Goal: Transaction & Acquisition: Purchase product/service

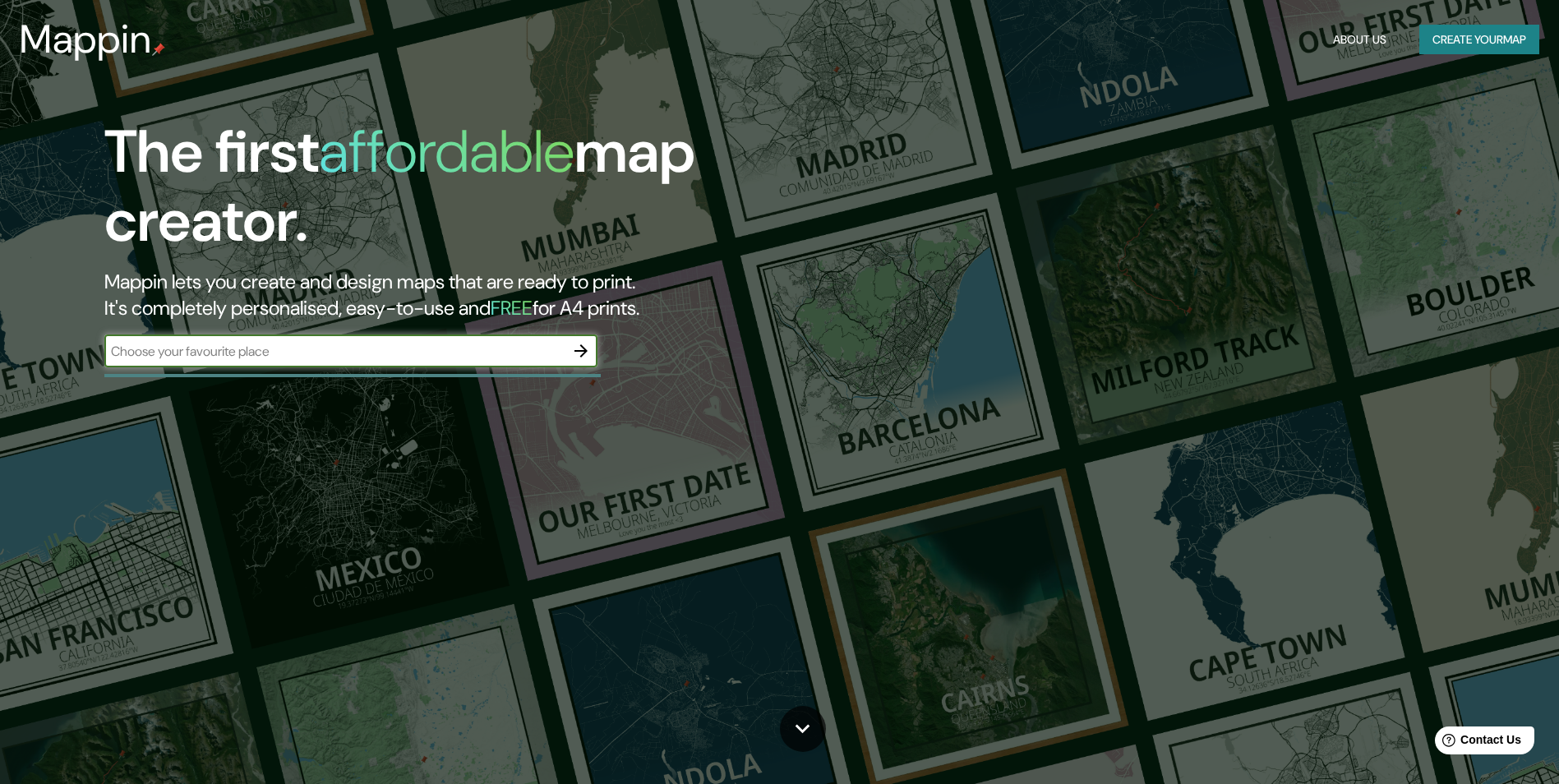
click at [376, 350] on input "text" at bounding box center [335, 351] width 461 height 19
paste input "[URL][DOMAIN_NAME]"
type input "[URL][DOMAIN_NAME]"
click at [580, 355] on icon "button" at bounding box center [581, 351] width 20 height 20
type input "Sägemüllerstraße Clausthal zellerfeld"
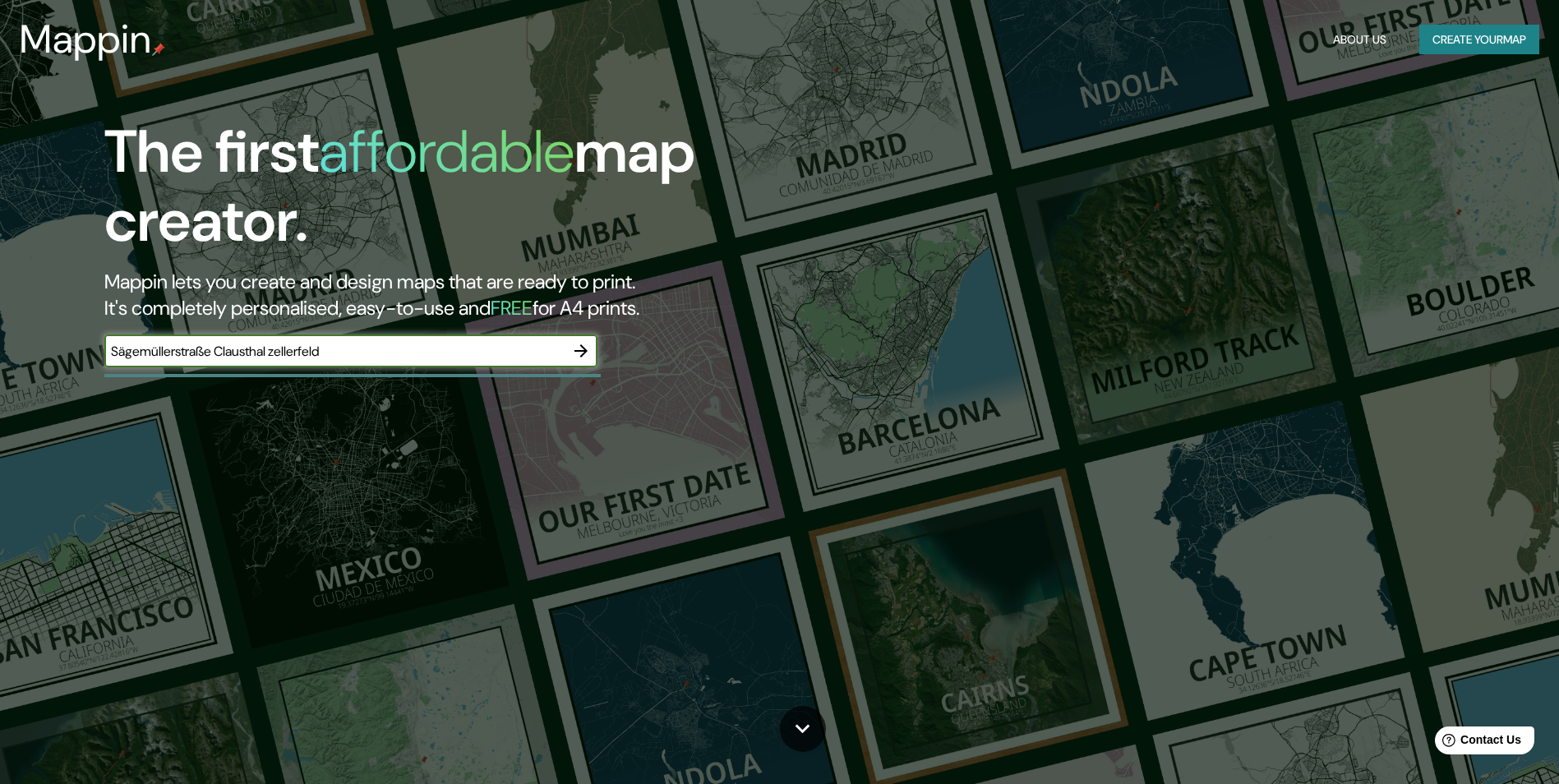
click at [578, 346] on icon "button" at bounding box center [581, 351] width 20 height 20
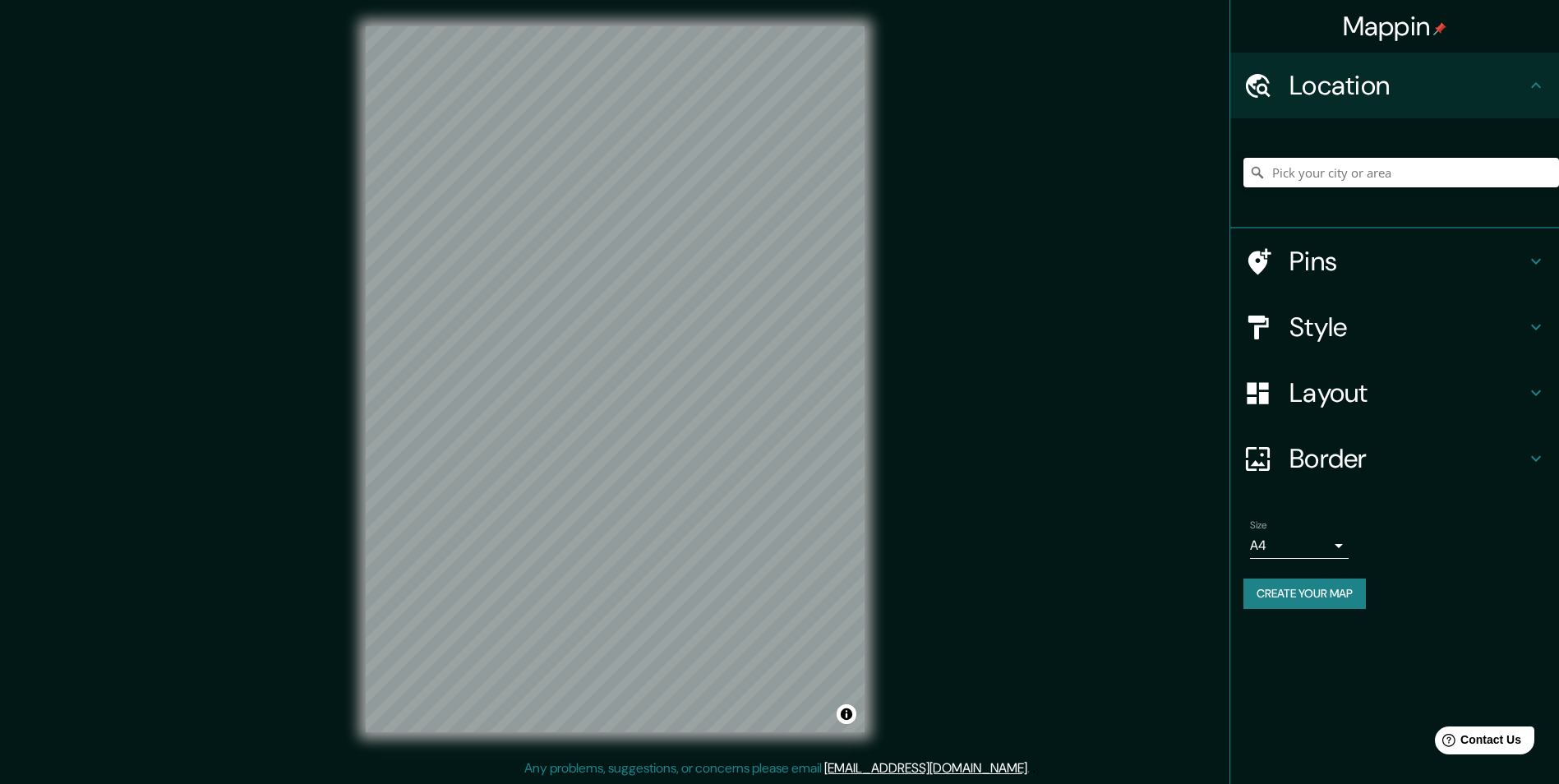
click at [1383, 165] on input "Pick your city or area" at bounding box center [1402, 173] width 316 height 30
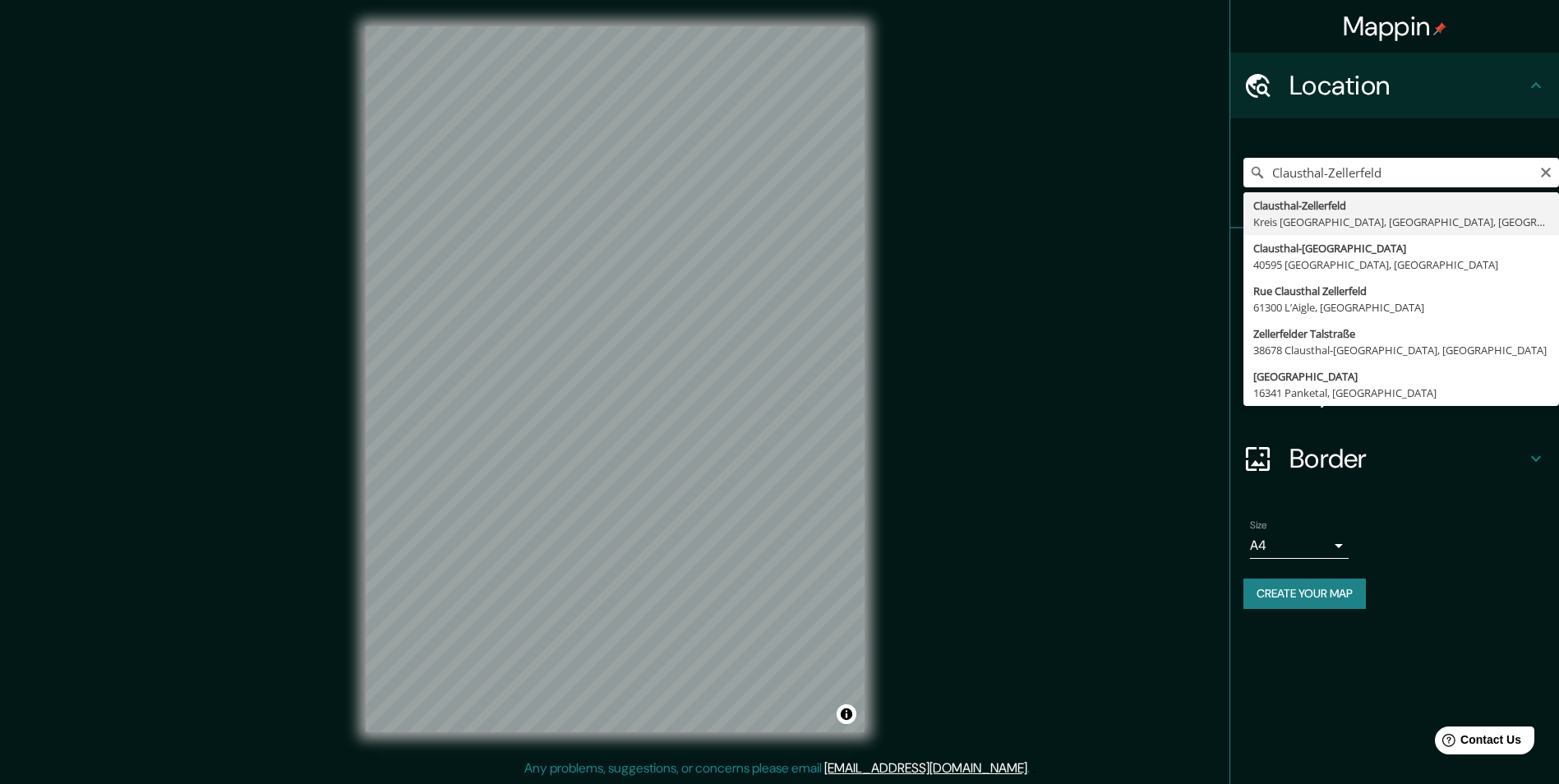
type input "Clausthal-Zellerfeld, [GEOGRAPHIC_DATA], [GEOGRAPHIC_DATA], [GEOGRAPHIC_DATA]"
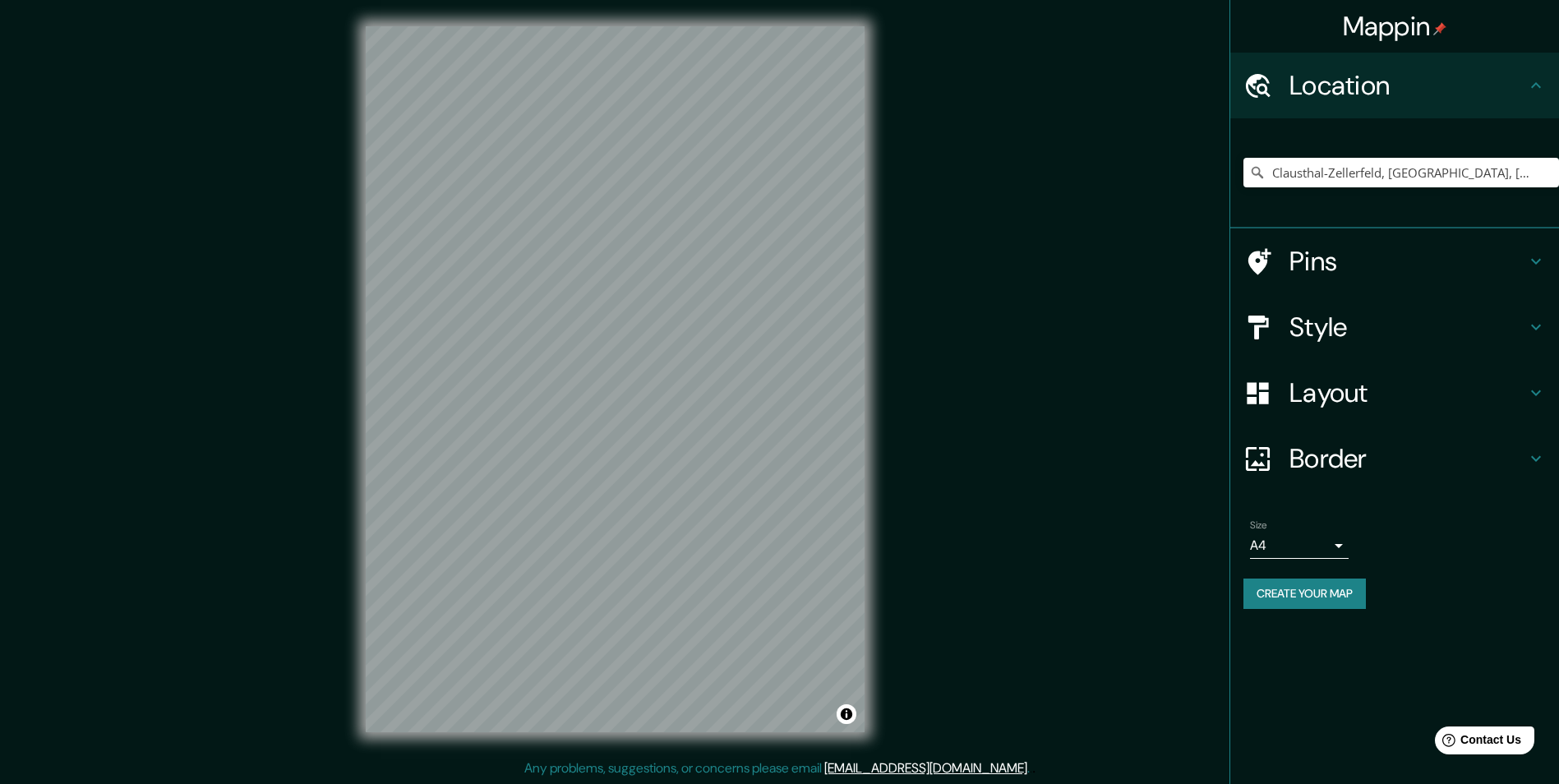
click at [1319, 336] on h4 "Style" at bounding box center [1408, 327] width 237 height 33
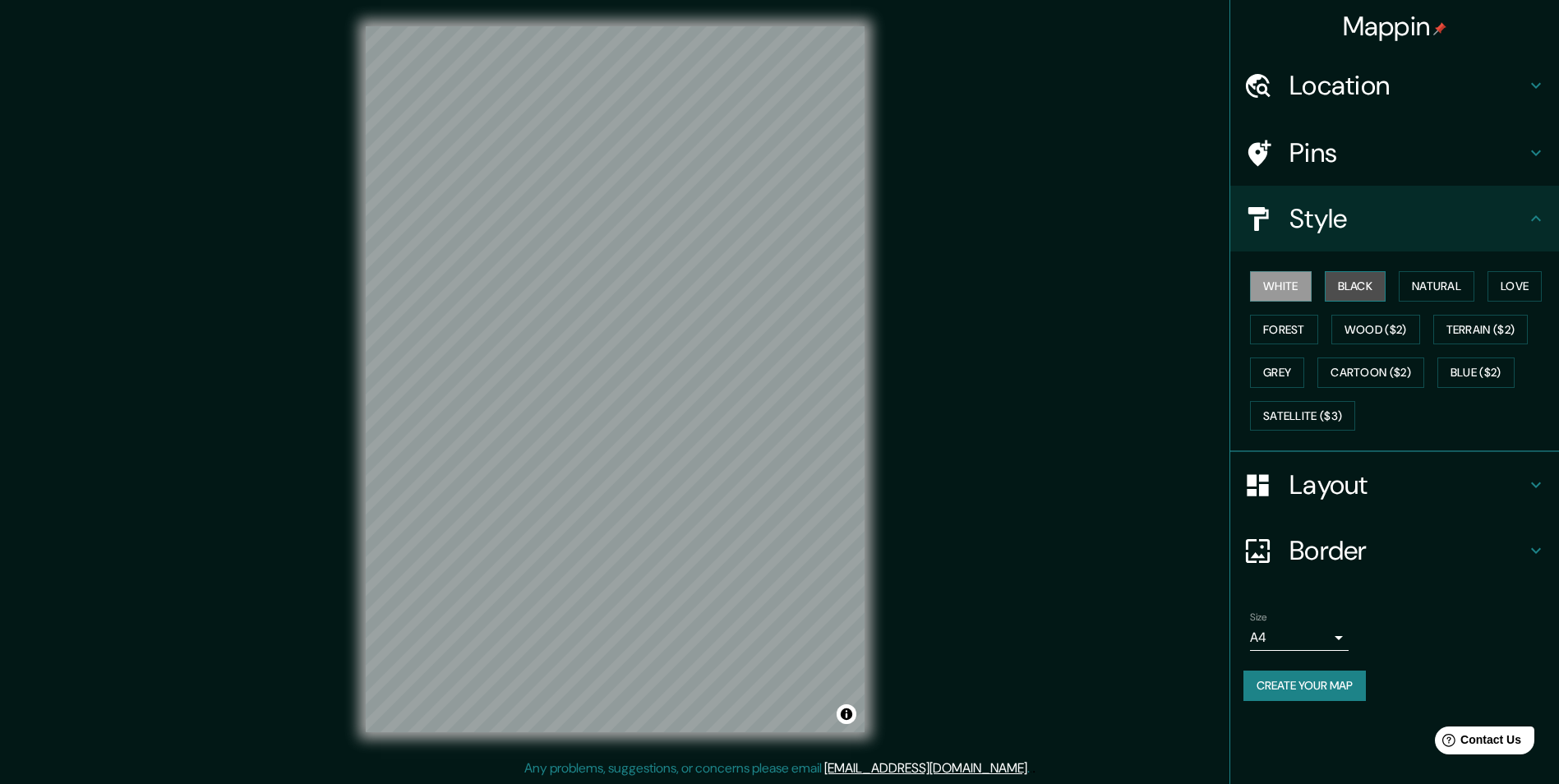
click at [1374, 281] on button "Black" at bounding box center [1356, 286] width 62 height 30
click at [1443, 283] on button "Natural" at bounding box center [1437, 286] width 76 height 30
click at [1285, 327] on button "Forest" at bounding box center [1284, 330] width 68 height 30
click at [1454, 279] on button "Natural" at bounding box center [1437, 286] width 76 height 30
click at [1371, 368] on button "Cartoon ($2)" at bounding box center [1371, 373] width 107 height 30
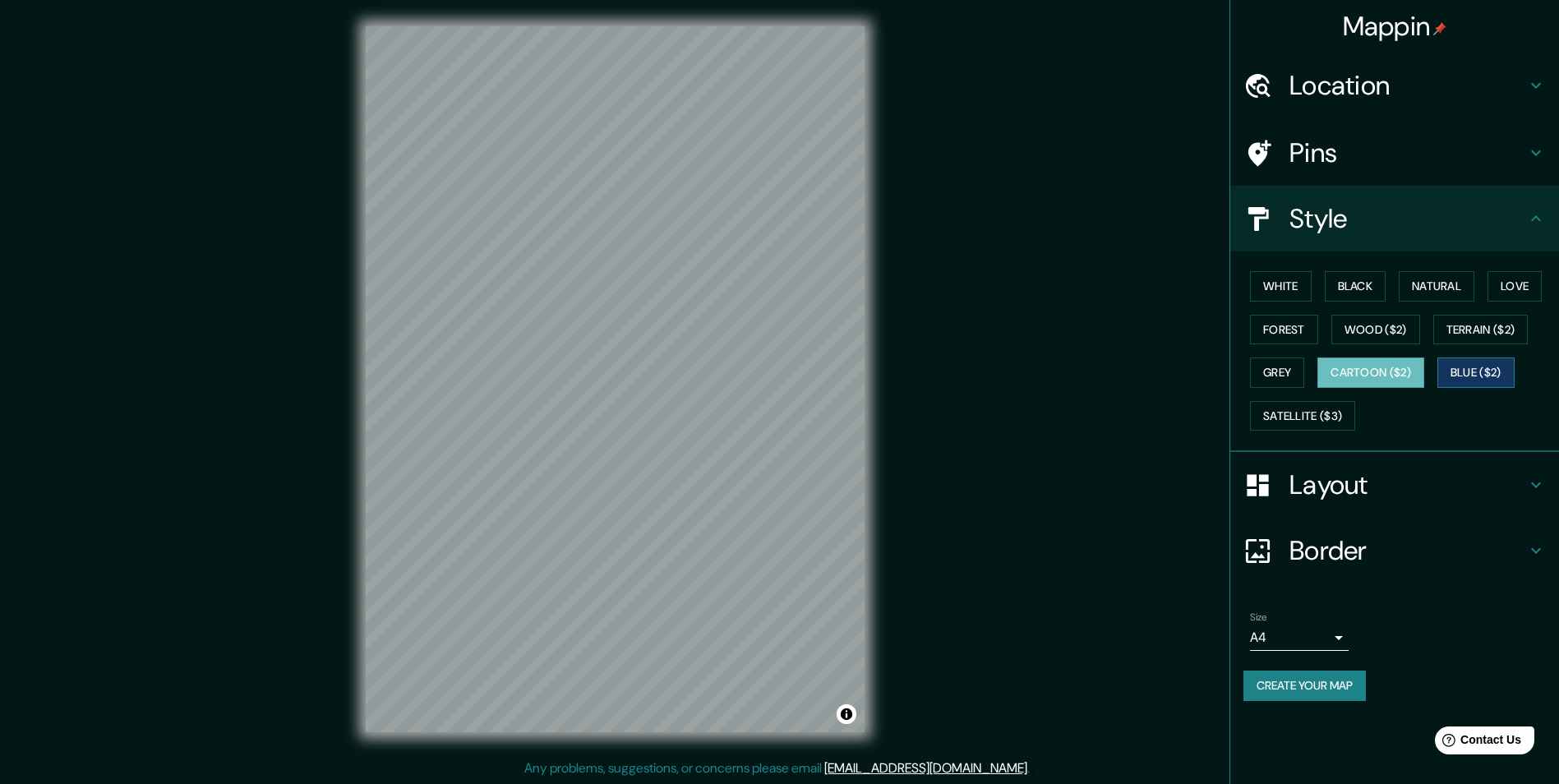
click at [1469, 370] on button "Blue ($2)" at bounding box center [1477, 373] width 77 height 30
click at [1289, 420] on button "Satellite ($3)" at bounding box center [1303, 416] width 105 height 30
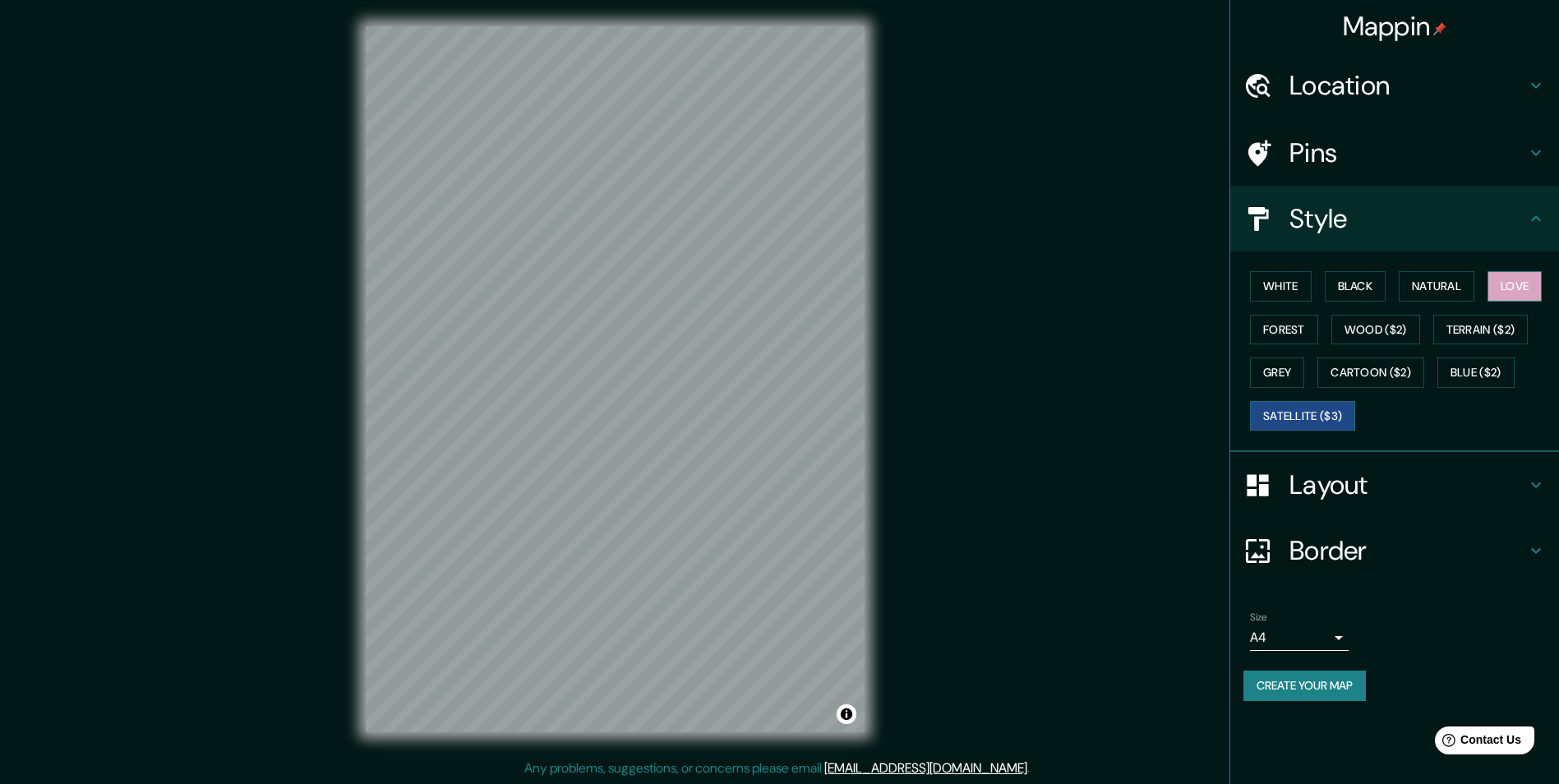
click at [1502, 285] on button "Love" at bounding box center [1515, 286] width 54 height 30
click at [1436, 290] on button "Natural" at bounding box center [1437, 286] width 76 height 30
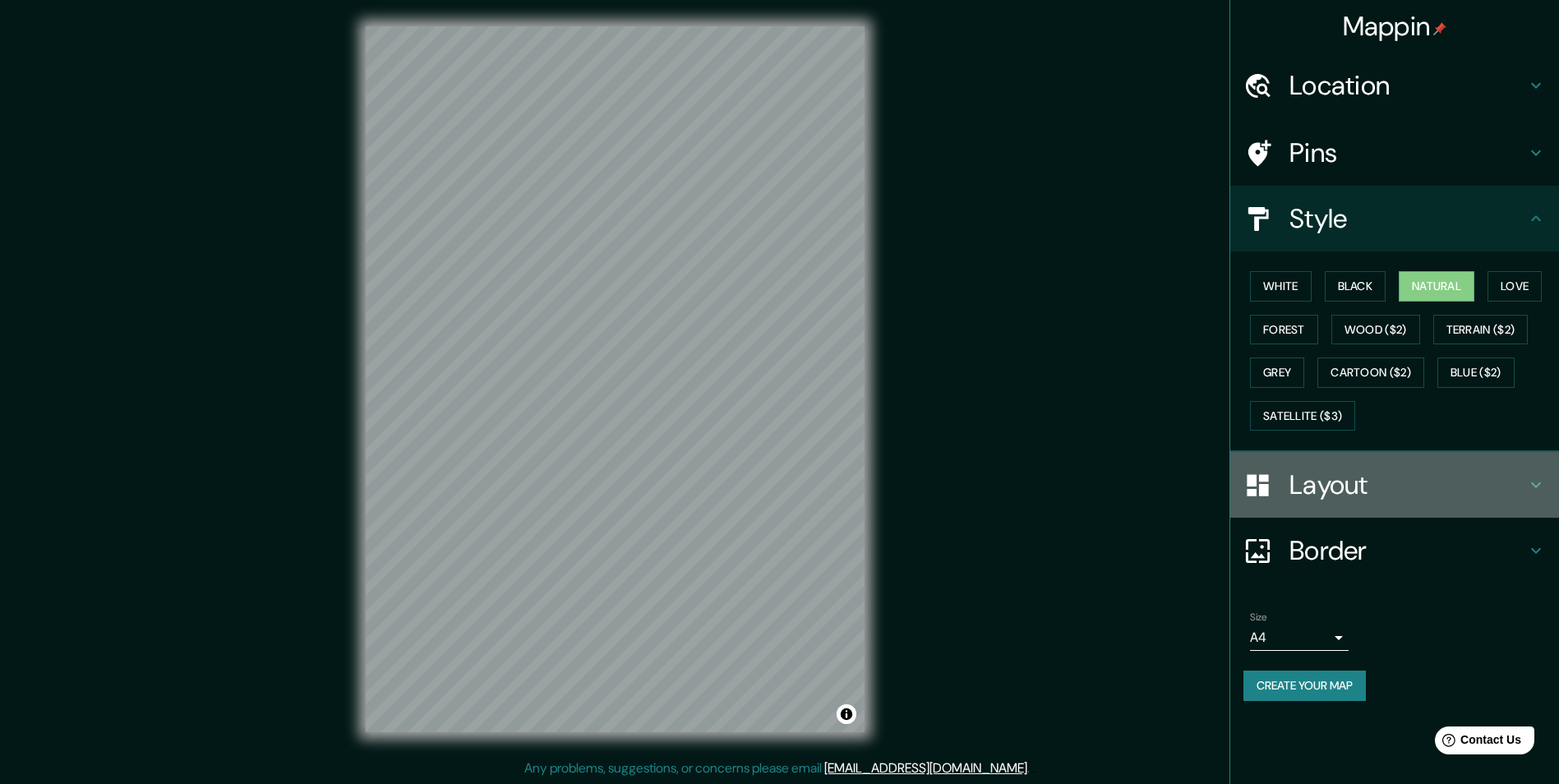
click at [1323, 495] on h4 "Layout" at bounding box center [1408, 485] width 237 height 33
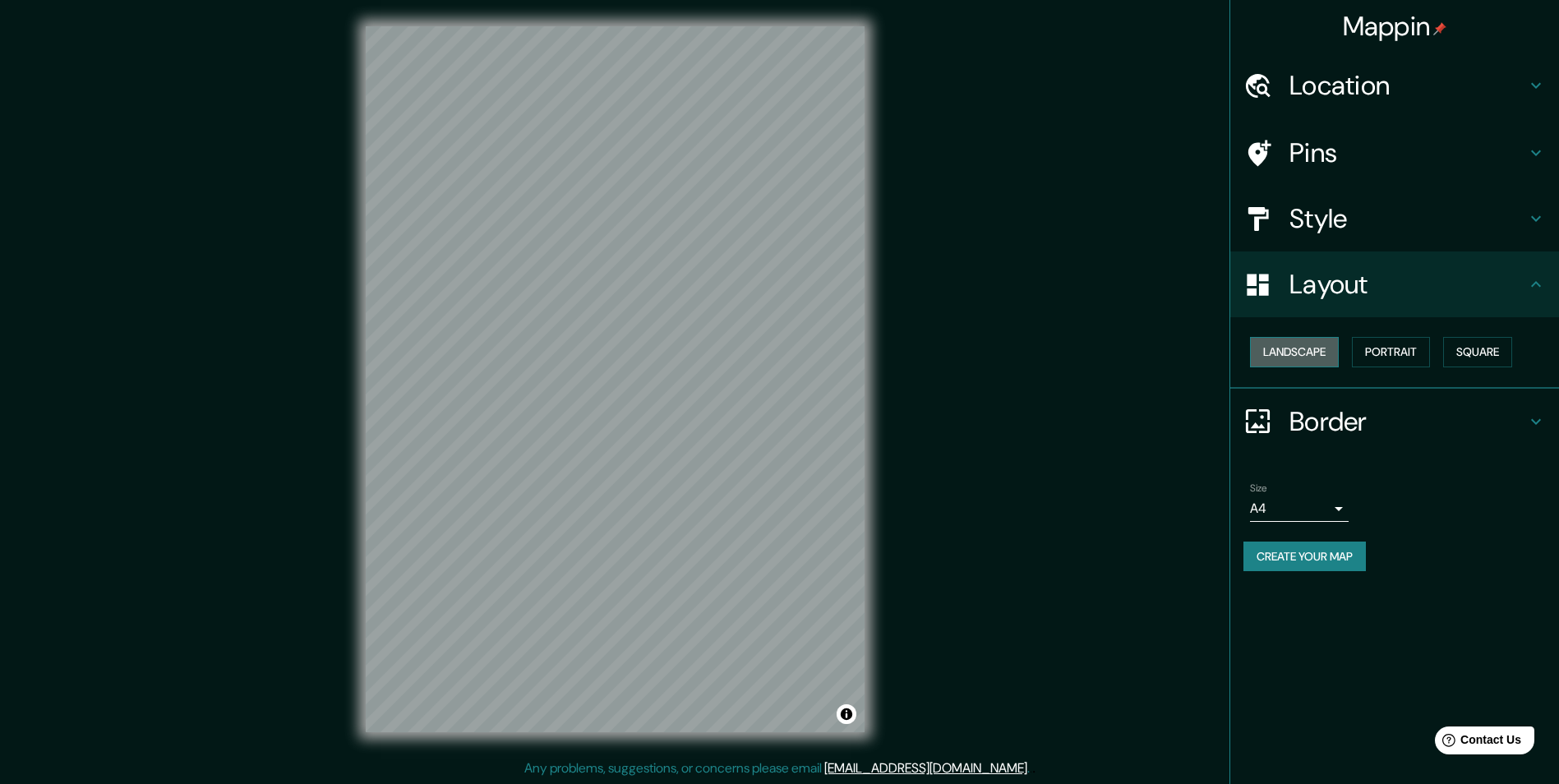
click at [1286, 353] on button "Landscape" at bounding box center [1295, 352] width 89 height 30
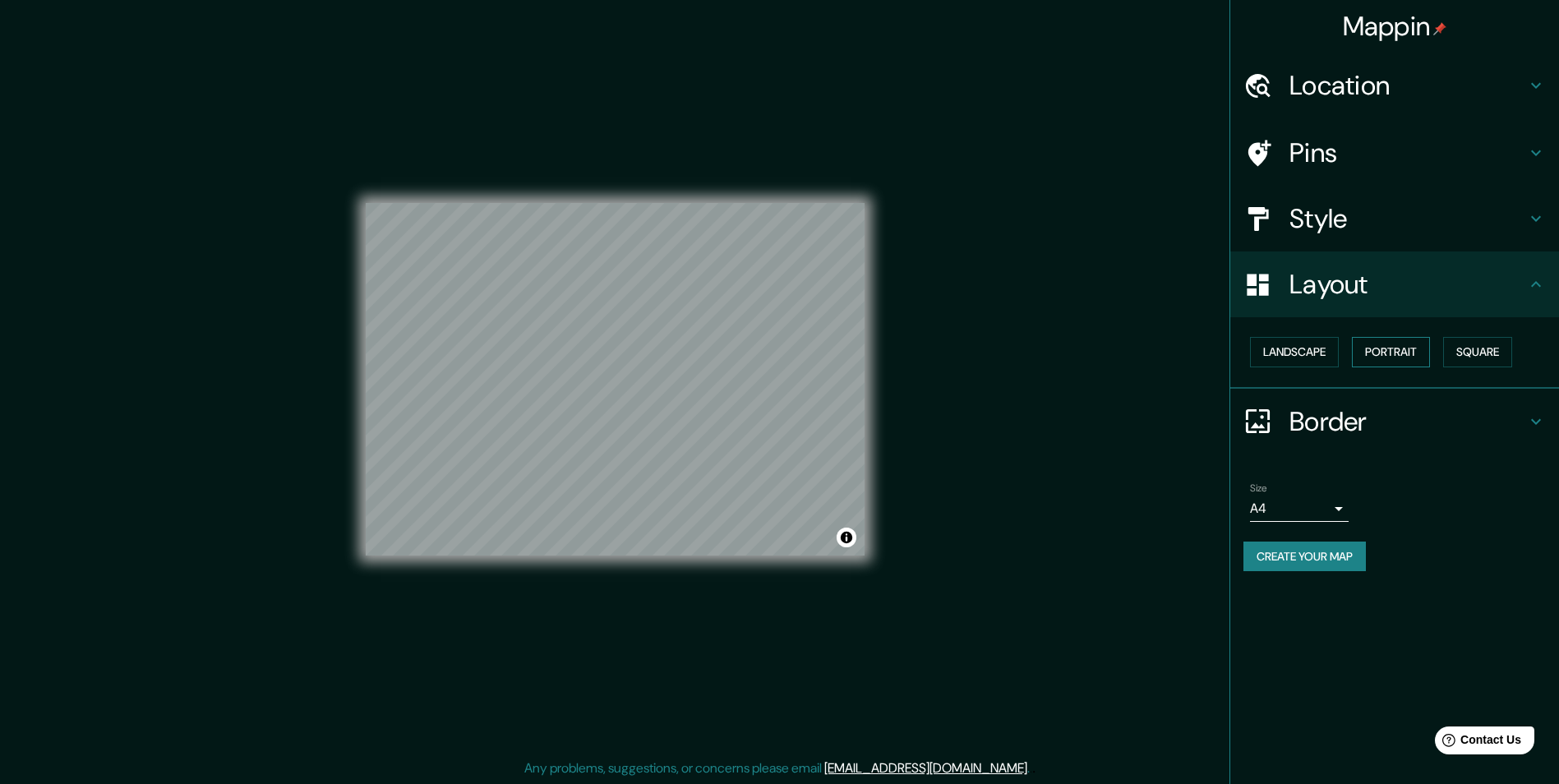
click at [1390, 355] on button "Portrait" at bounding box center [1391, 352] width 78 height 30
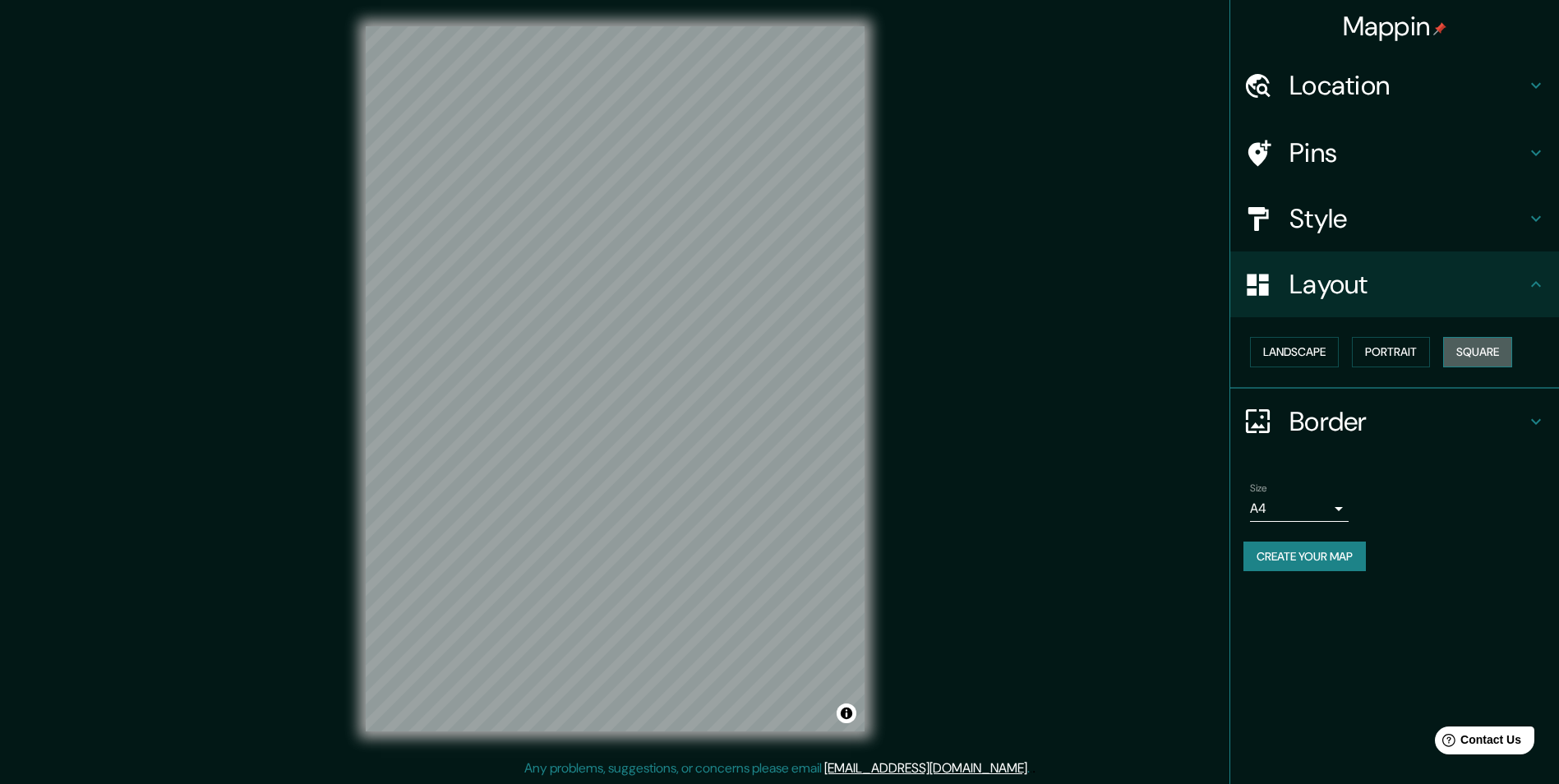
click at [1492, 355] on button "Square" at bounding box center [1478, 352] width 69 height 30
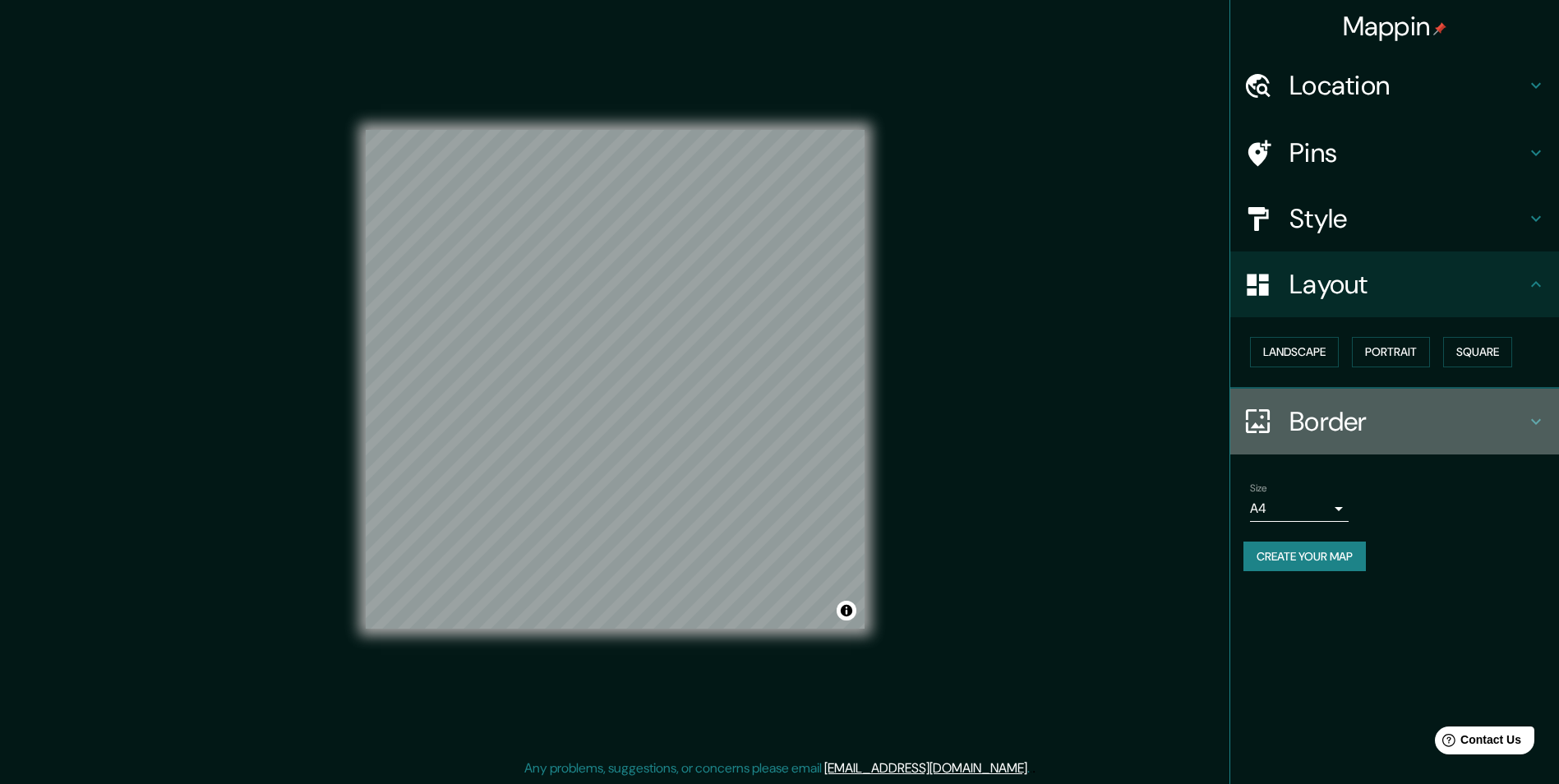
click at [1336, 420] on h4 "Border" at bounding box center [1408, 422] width 237 height 33
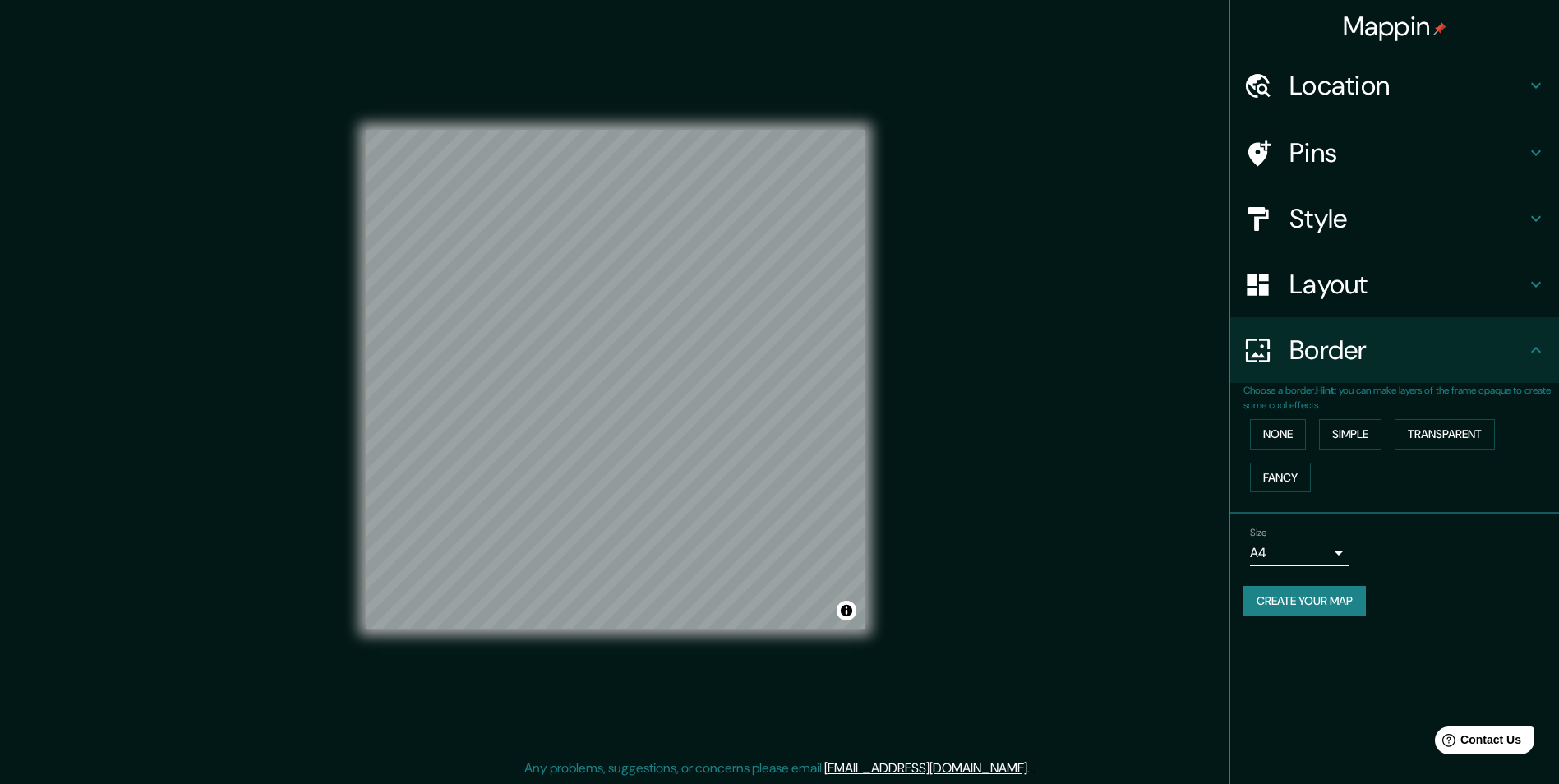
click at [1354, 81] on h4 "Location" at bounding box center [1408, 86] width 237 height 33
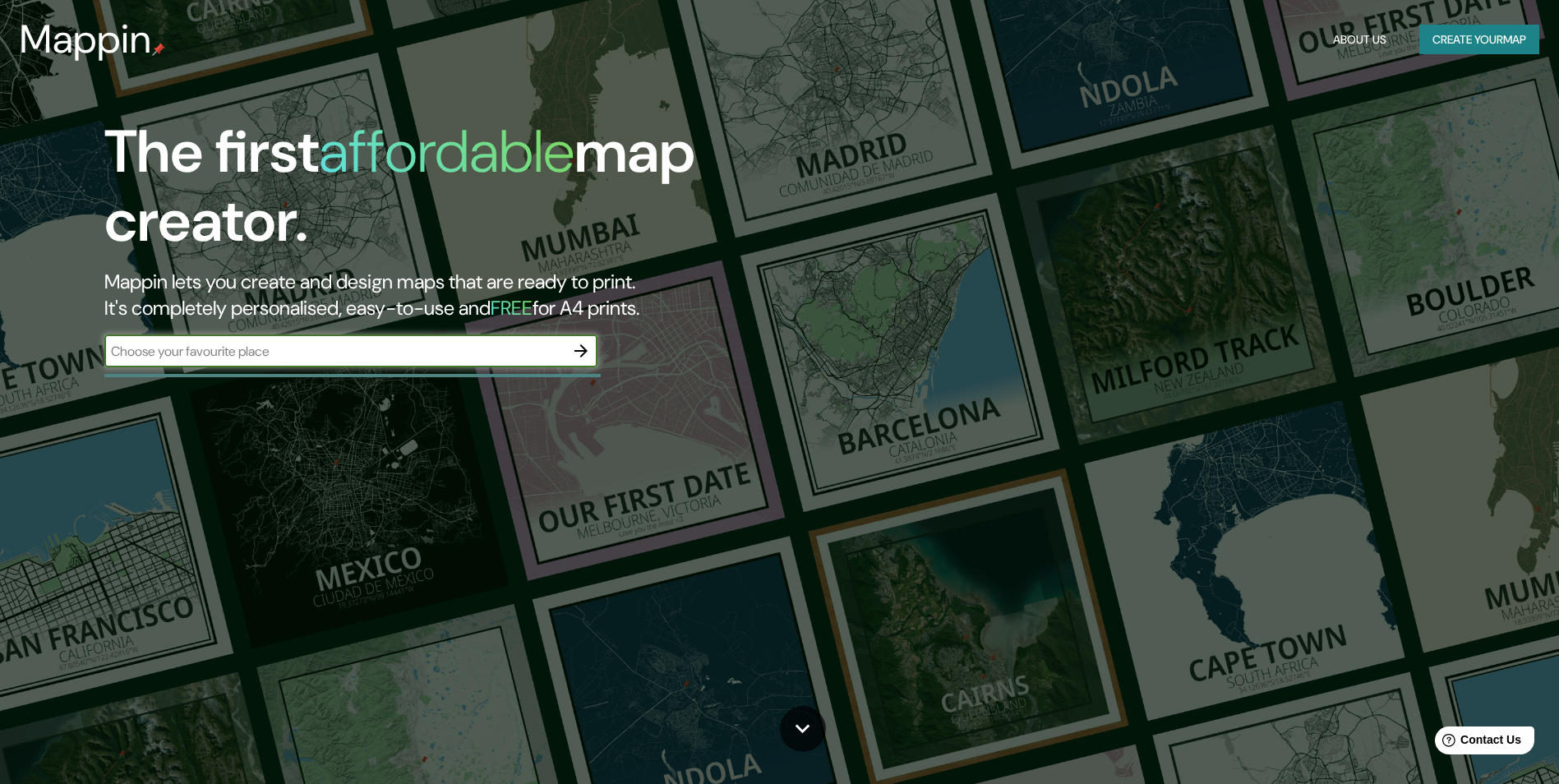
click at [276, 356] on input "text" at bounding box center [335, 351] width 461 height 19
